Goal: Transaction & Acquisition: Purchase product/service

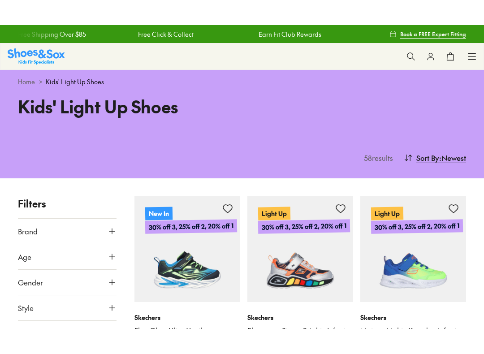
scroll to position [77, 0]
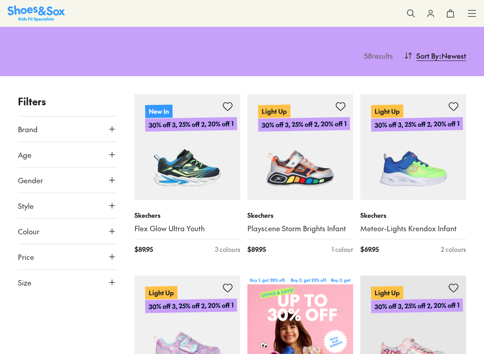
click at [440, 56] on span ": Newest" at bounding box center [452, 55] width 27 height 11
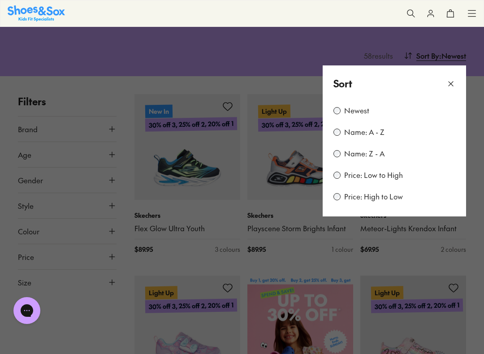
click at [446, 60] on button at bounding box center [242, 177] width 484 height 354
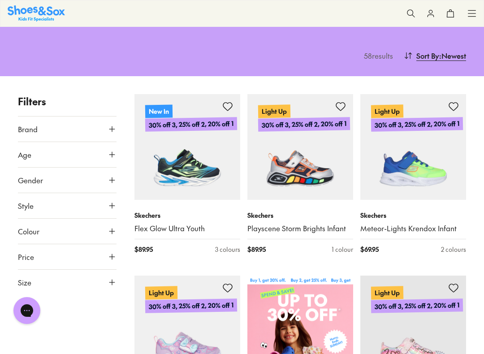
click at [444, 55] on span ": Newest" at bounding box center [452, 55] width 27 height 11
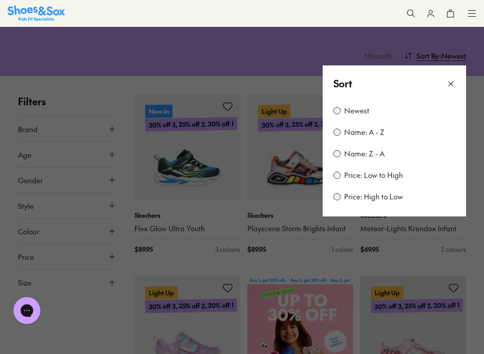
click at [387, 176] on label "Price: Low to High" at bounding box center [373, 175] width 59 height 10
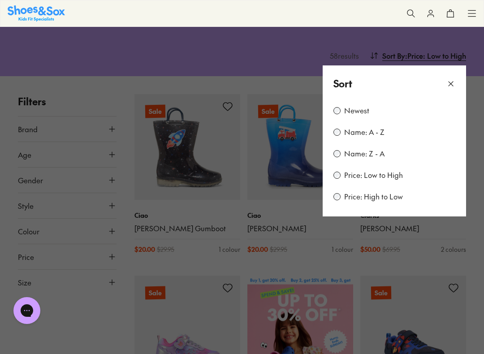
click at [482, 225] on button at bounding box center [242, 177] width 484 height 354
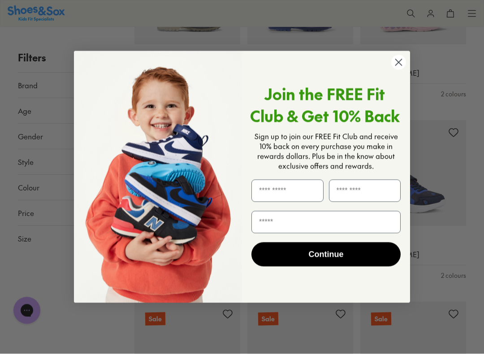
scroll to position [253, 0]
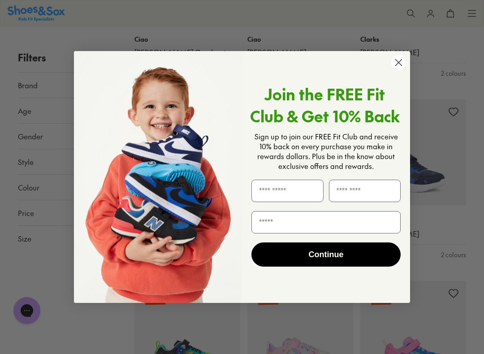
click at [397, 67] on circle "Close dialog" at bounding box center [398, 62] width 15 height 15
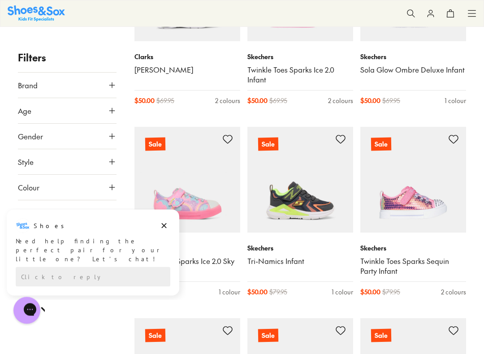
scroll to position [598, 0]
click at [169, 224] on button "Dismiss campaign" at bounding box center [164, 225] width 13 height 13
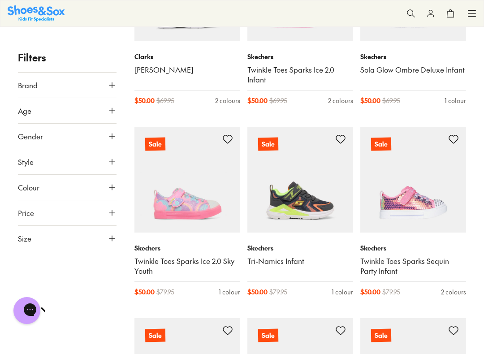
click at [112, 111] on use at bounding box center [111, 110] width 5 height 5
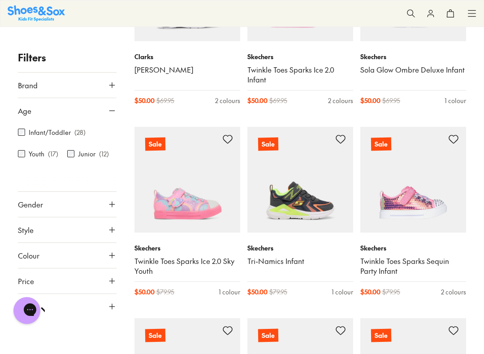
click at [116, 206] on icon at bounding box center [111, 204] width 9 height 9
click at [75, 231] on label "Girls" at bounding box center [68, 230] width 32 height 17
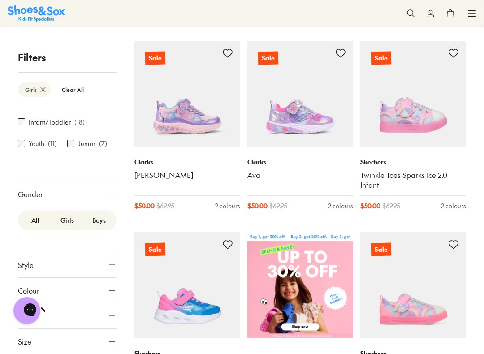
scroll to position [45, 0]
click at [102, 303] on button "Size" at bounding box center [67, 341] width 99 height 25
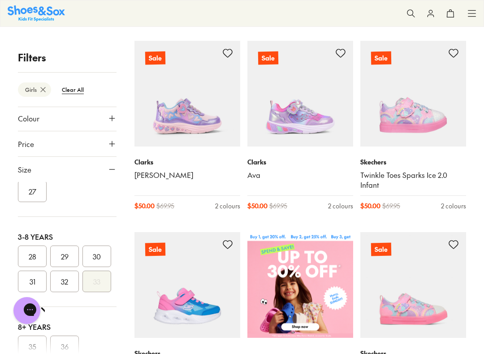
scroll to position [106, 0]
click at [34, 283] on button "31" at bounding box center [32, 279] width 29 height 21
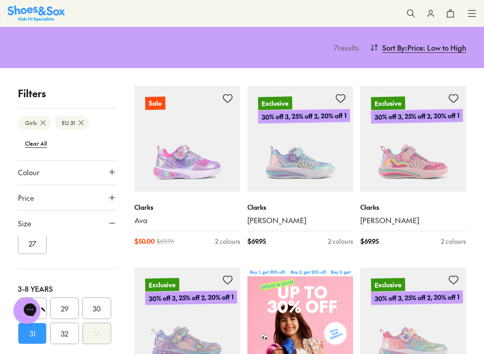
click at [68, 303] on button "32" at bounding box center [64, 332] width 29 height 21
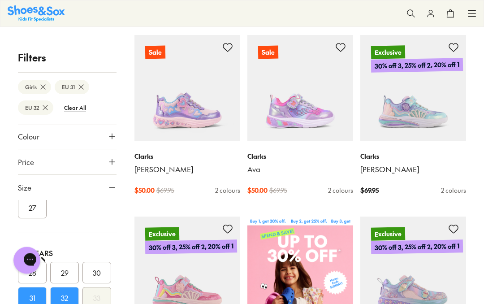
scroll to position [135, 0]
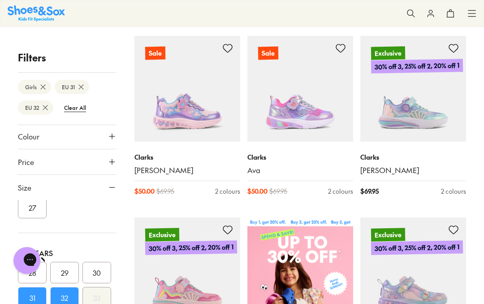
click at [206, 150] on div "Clarks Addison $ 50.00 $ 69.95 2 colours" at bounding box center [187, 174] width 106 height 65
click at [153, 154] on p "Clarks" at bounding box center [187, 156] width 106 height 9
click at [152, 160] on p "Clarks" at bounding box center [187, 156] width 106 height 9
click at [202, 117] on img at bounding box center [187, 89] width 106 height 106
click at [43, 90] on icon at bounding box center [43, 86] width 9 height 9
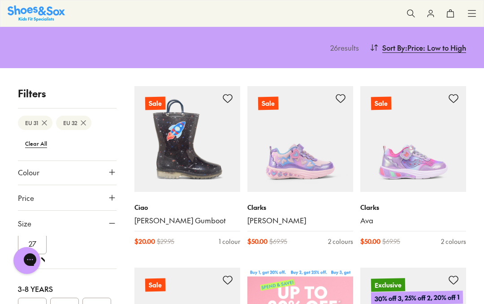
scroll to position [1, 0]
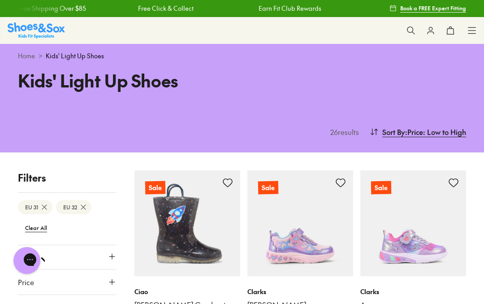
click at [41, 229] on btn "Clear All" at bounding box center [36, 227] width 36 height 16
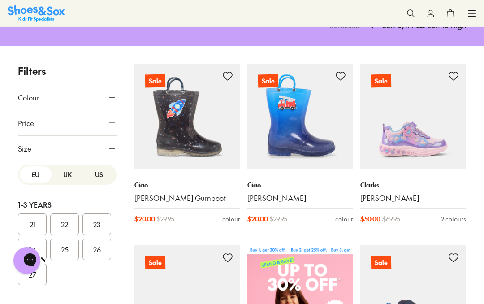
click at [108, 151] on icon at bounding box center [111, 148] width 9 height 9
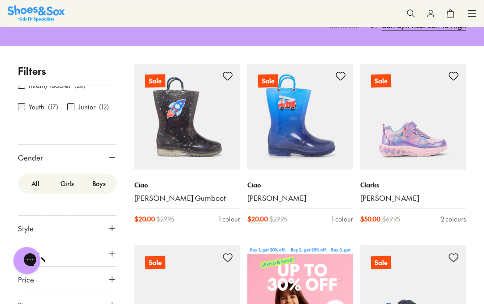
scroll to position [60, 0]
click at [103, 187] on label "Boys" at bounding box center [99, 183] width 32 height 17
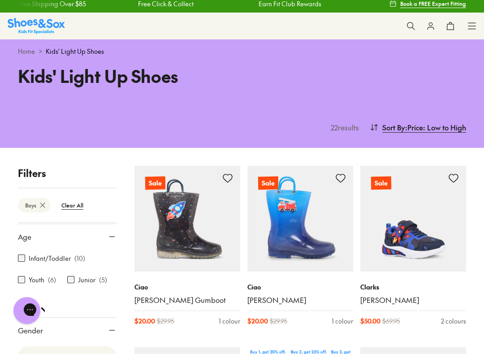
scroll to position [23, 0]
click at [69, 260] on label "Infant/Toddler" at bounding box center [50, 258] width 42 height 9
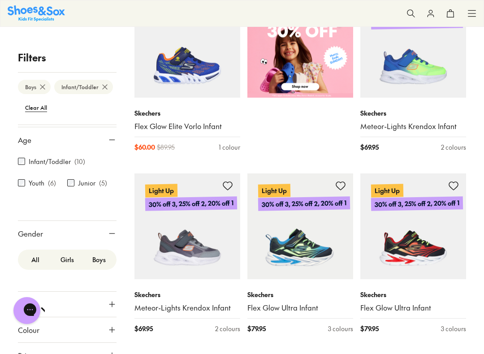
scroll to position [361, 0]
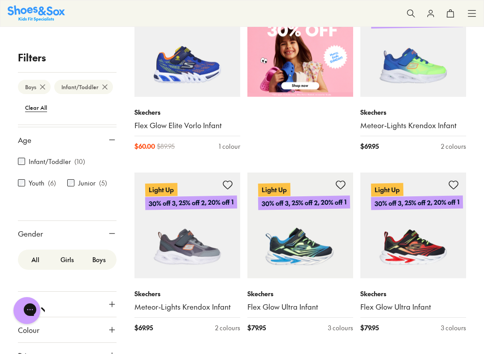
click at [112, 140] on icon at bounding box center [111, 139] width 9 height 9
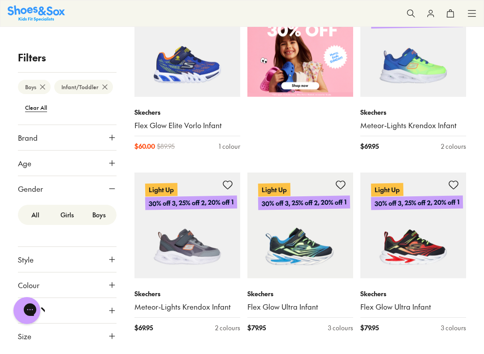
click at [115, 165] on icon at bounding box center [111, 163] width 9 height 9
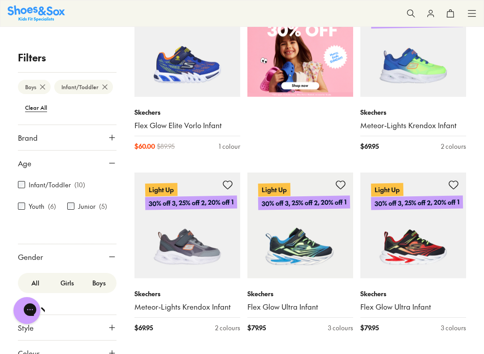
click at [115, 259] on icon at bounding box center [111, 256] width 9 height 9
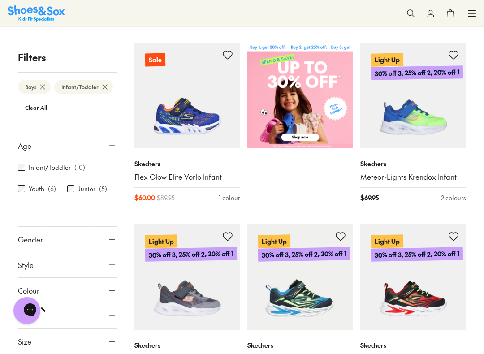
scroll to position [17, 0]
click at [112, 150] on button "Age" at bounding box center [67, 145] width 99 height 25
click at [113, 296] on button "Size" at bounding box center [67, 290] width 99 height 25
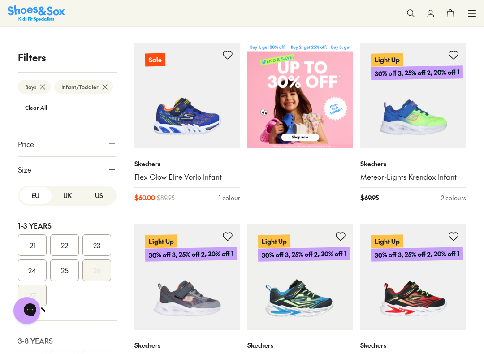
scroll to position [121, 0]
click at [103, 201] on button "US" at bounding box center [99, 195] width 32 height 17
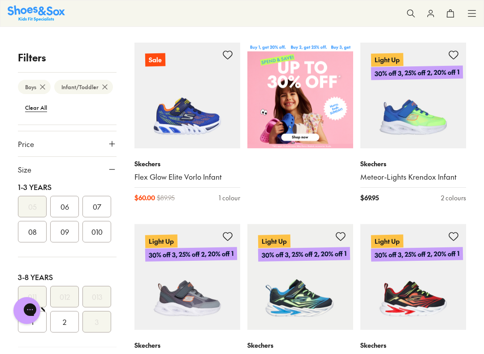
scroll to position [109, 0]
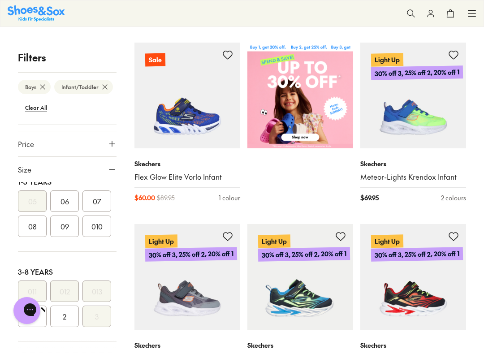
click at [69, 232] on button "09" at bounding box center [64, 225] width 29 height 21
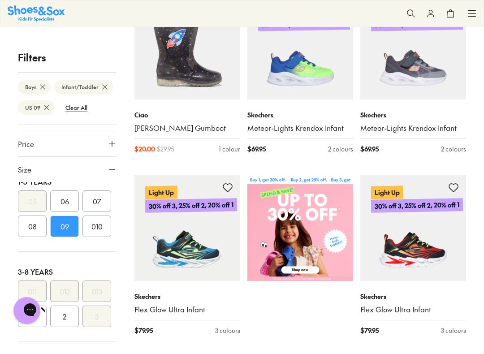
scroll to position [178, 0]
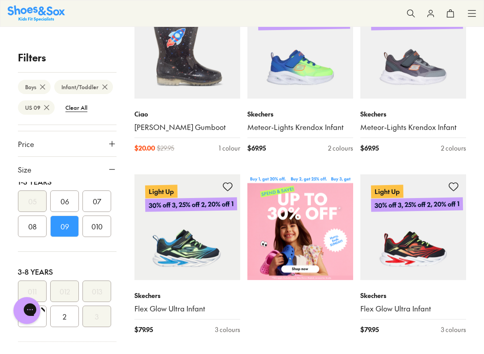
click at [95, 231] on button "010" at bounding box center [96, 225] width 29 height 21
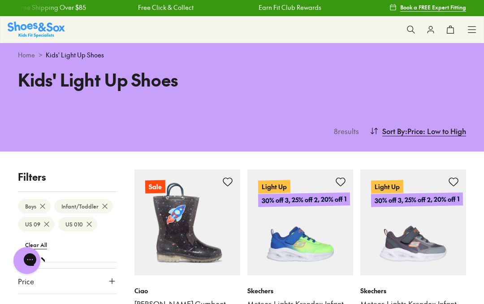
scroll to position [1, 0]
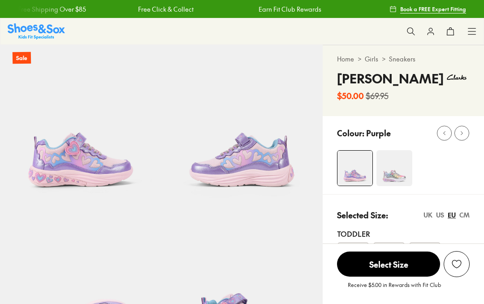
select select "*"
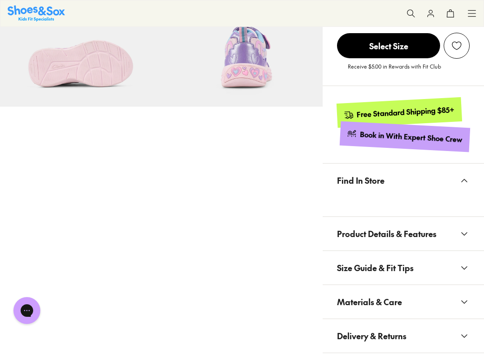
scroll to position [423, 0]
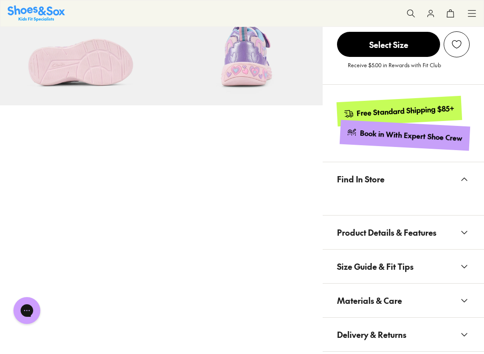
click at [468, 232] on icon at bounding box center [464, 232] width 11 height 11
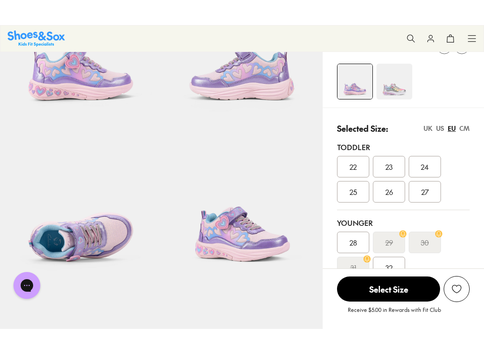
scroll to position [126, 0]
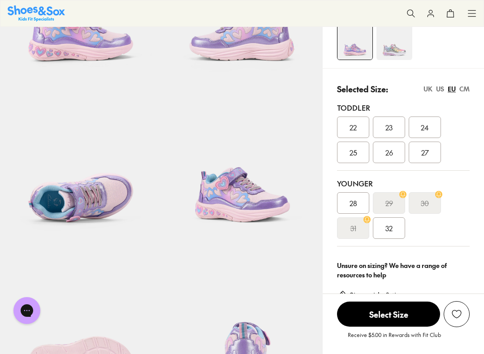
click at [391, 229] on span "32" at bounding box center [388, 228] width 7 height 11
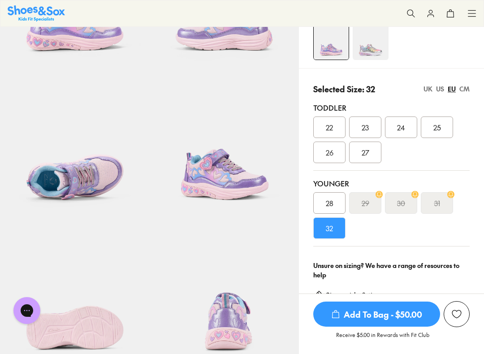
click at [397, 303] on span "Add To Bag - $50.00" at bounding box center [376, 313] width 127 height 25
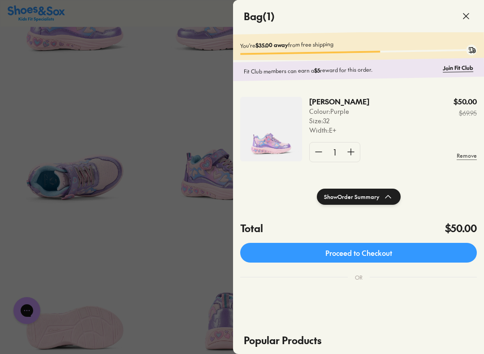
click at [183, 275] on div at bounding box center [242, 177] width 484 height 354
